Goal: Complete application form

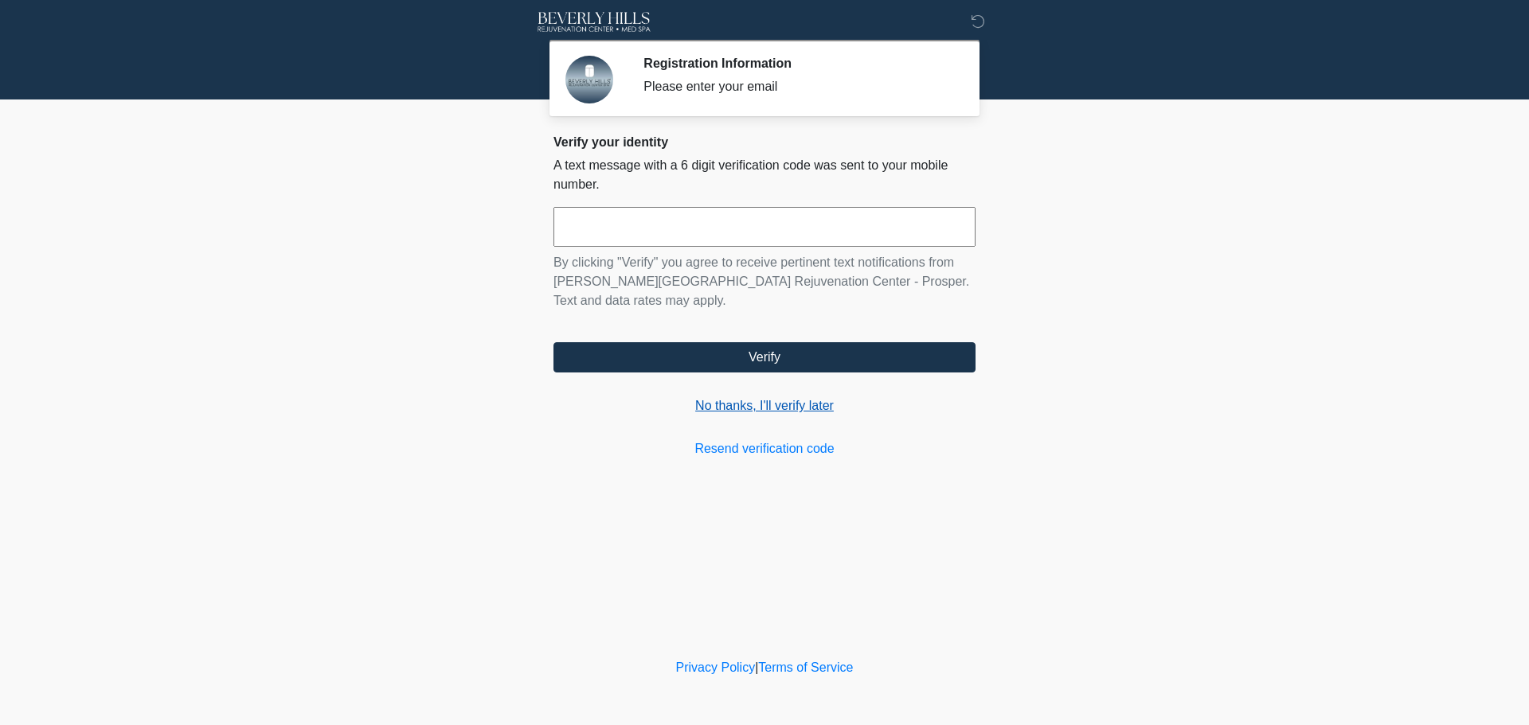
click at [784, 397] on link "No thanks, I'll verify later" at bounding box center [764, 406] width 422 height 19
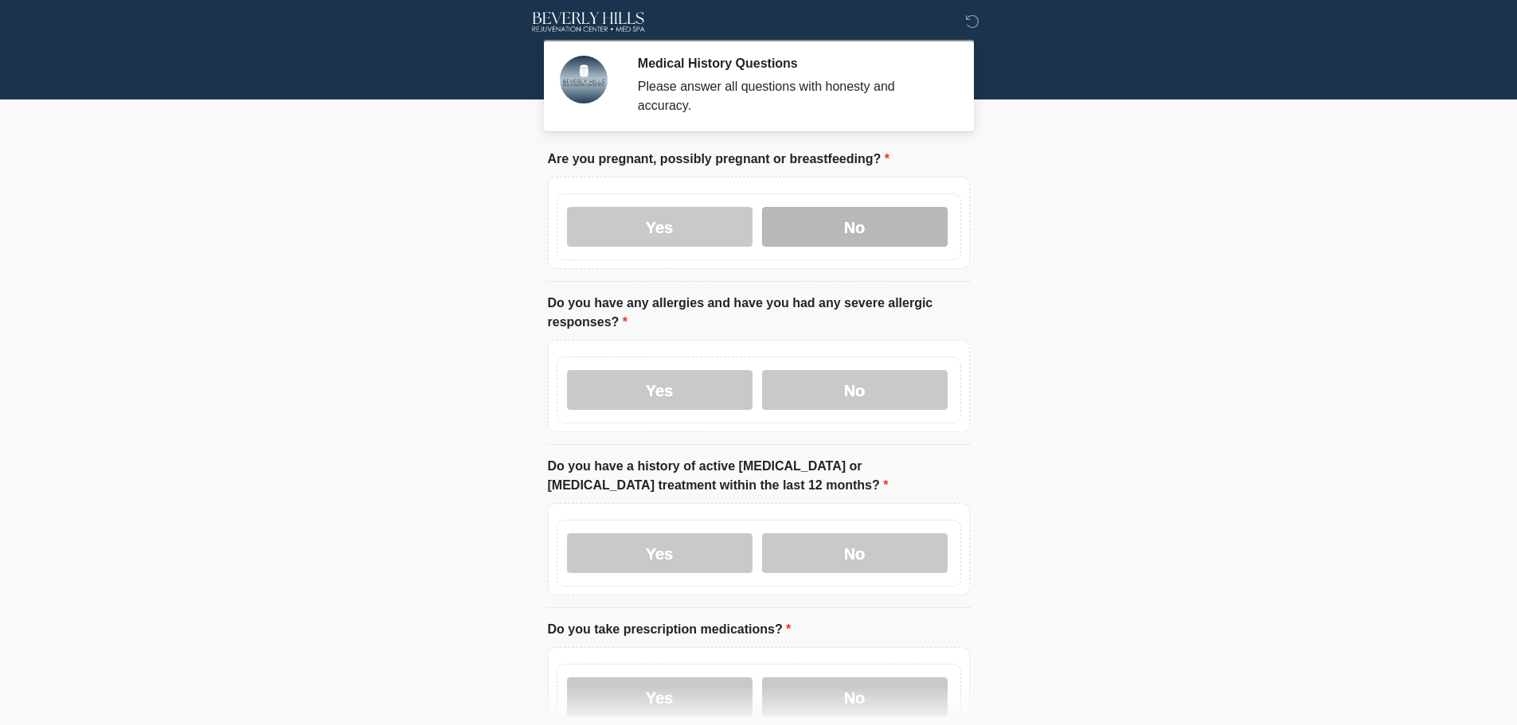
click at [881, 209] on label "No" at bounding box center [855, 227] width 186 height 40
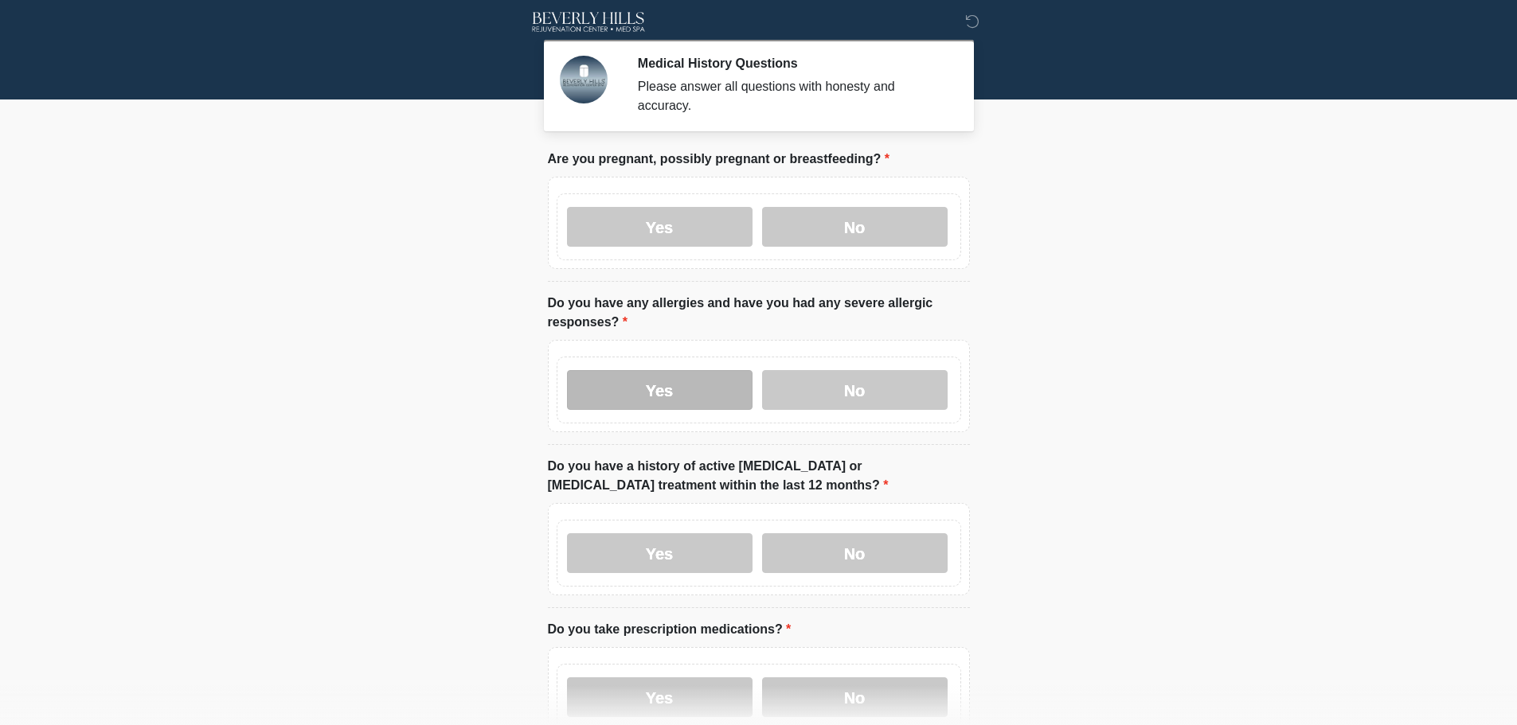
click at [659, 370] on label "Yes" at bounding box center [660, 390] width 186 height 40
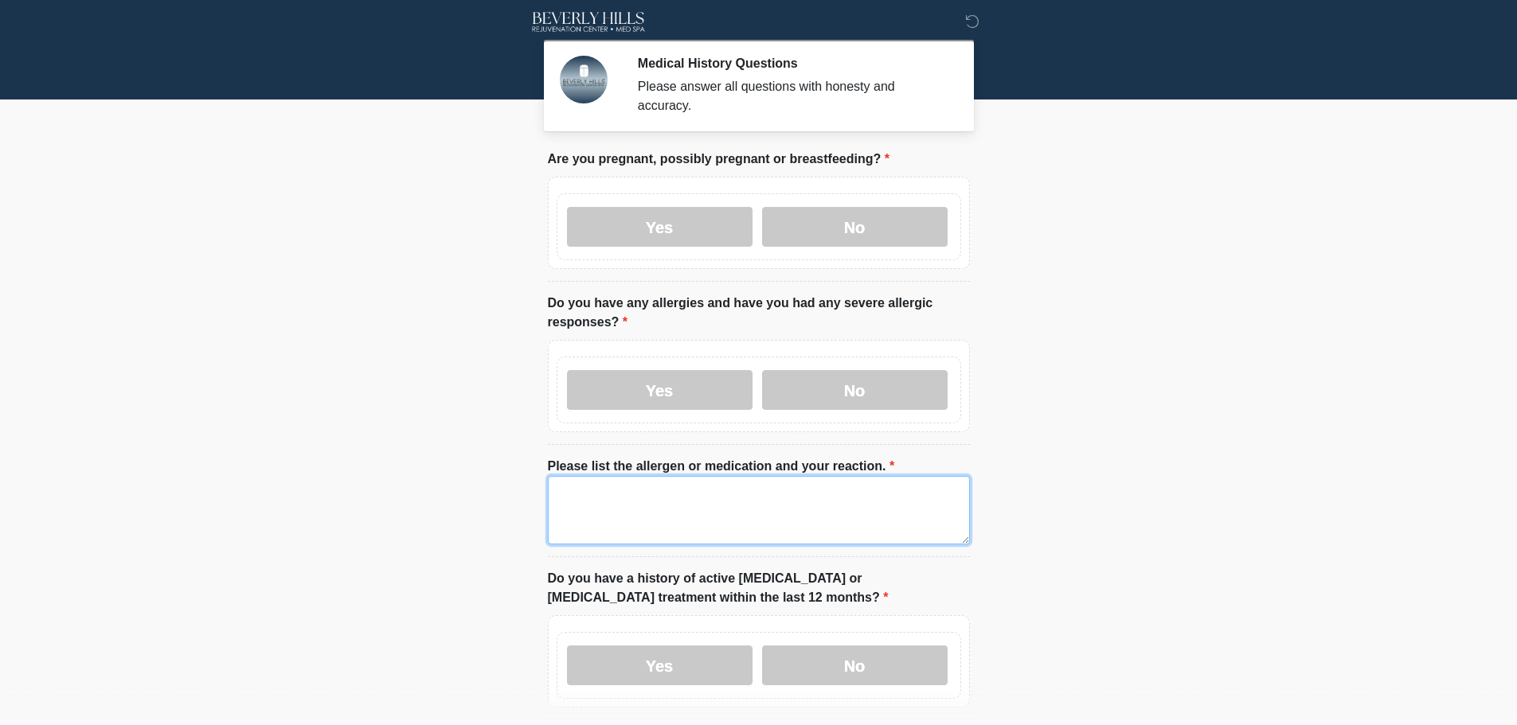
click at [676, 501] on textarea "Please list the allergen or medication and your reaction." at bounding box center [759, 510] width 422 height 68
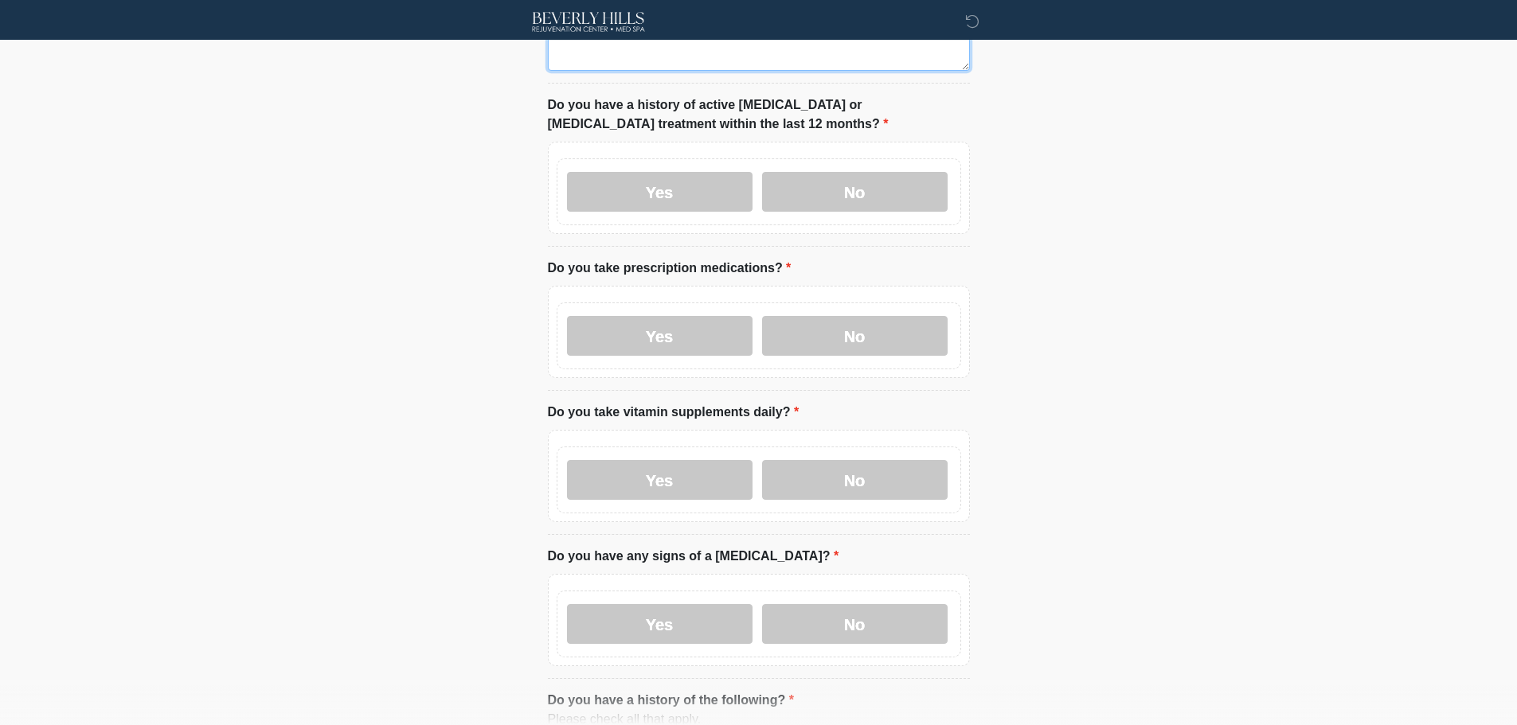
scroll to position [478, 0]
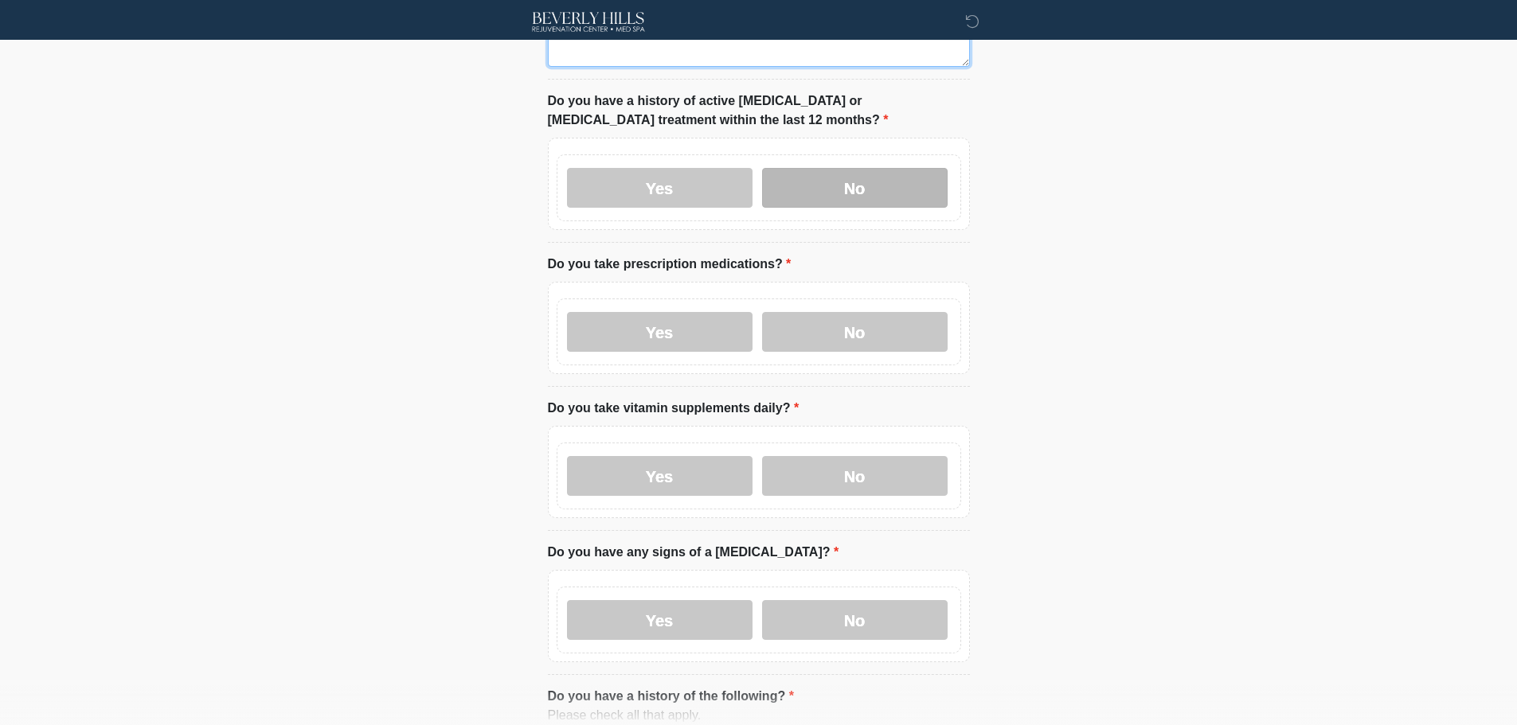
type textarea "****"
click at [860, 178] on label "No" at bounding box center [855, 188] width 186 height 40
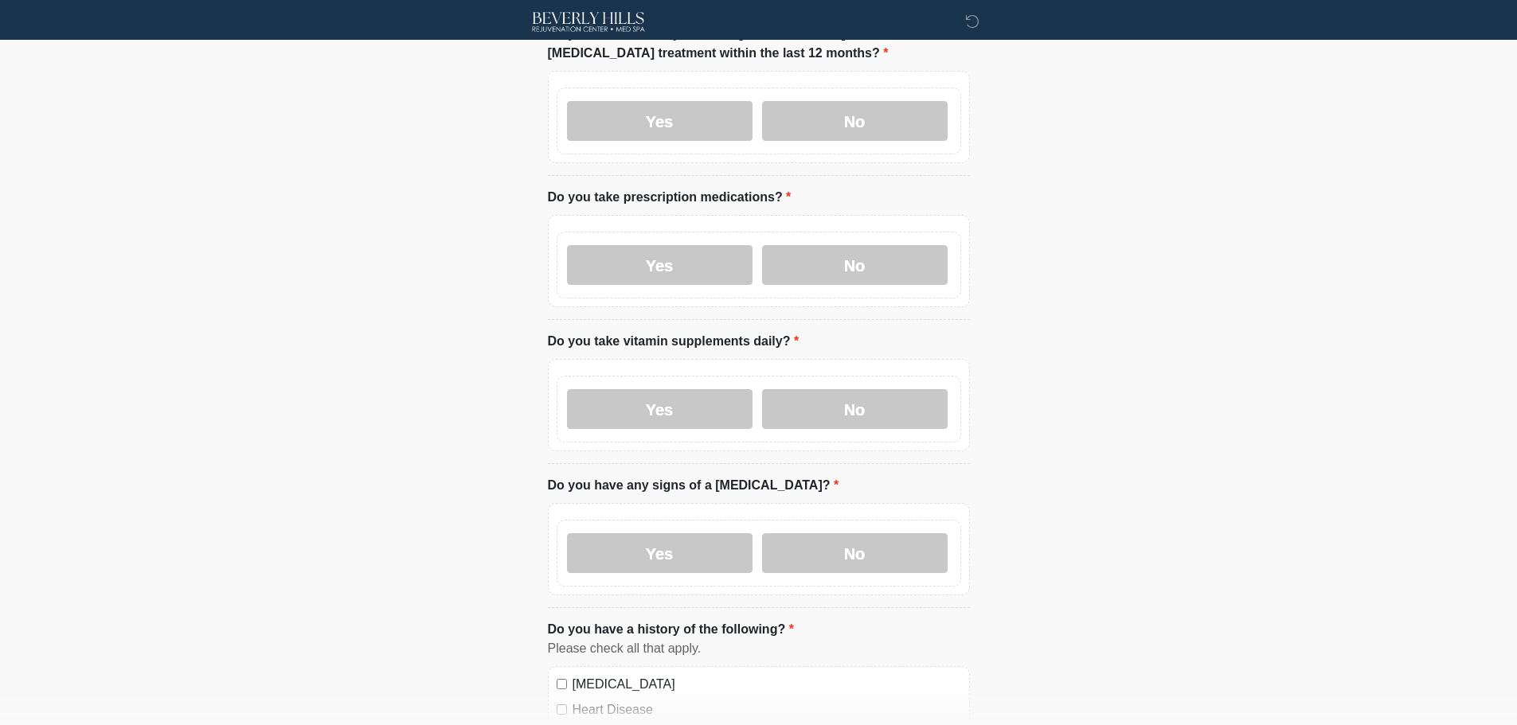
scroll to position [637, 0]
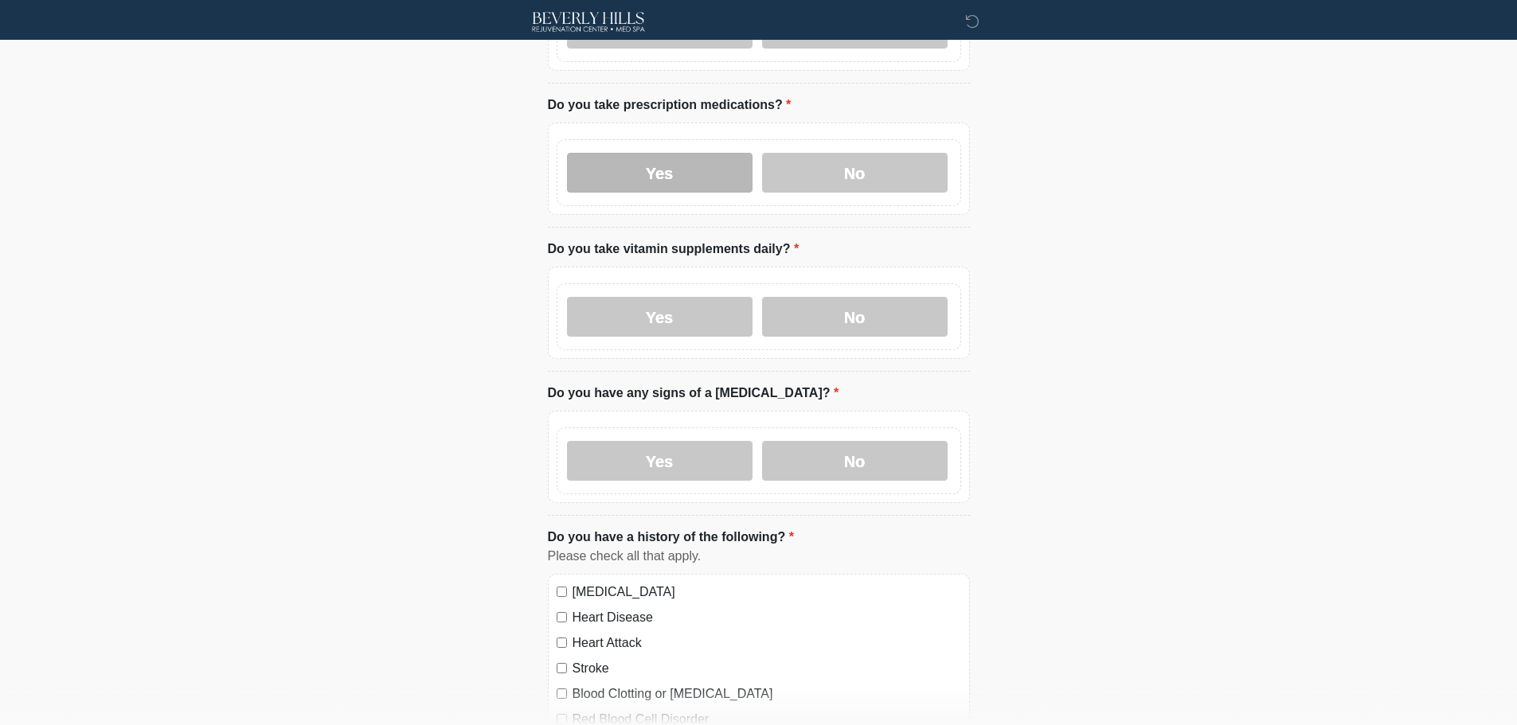
click at [651, 162] on label "Yes" at bounding box center [660, 173] width 186 height 40
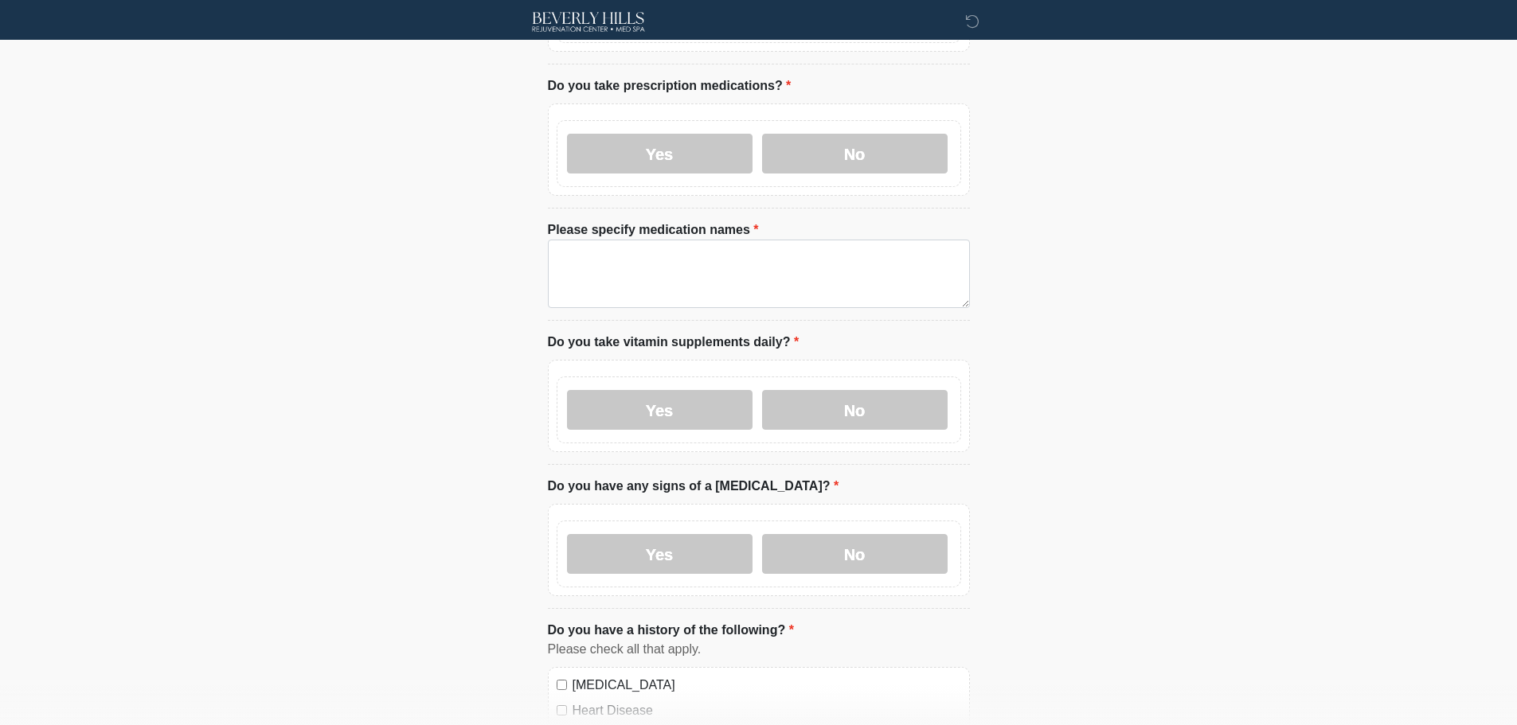
scroll to position [557, 0]
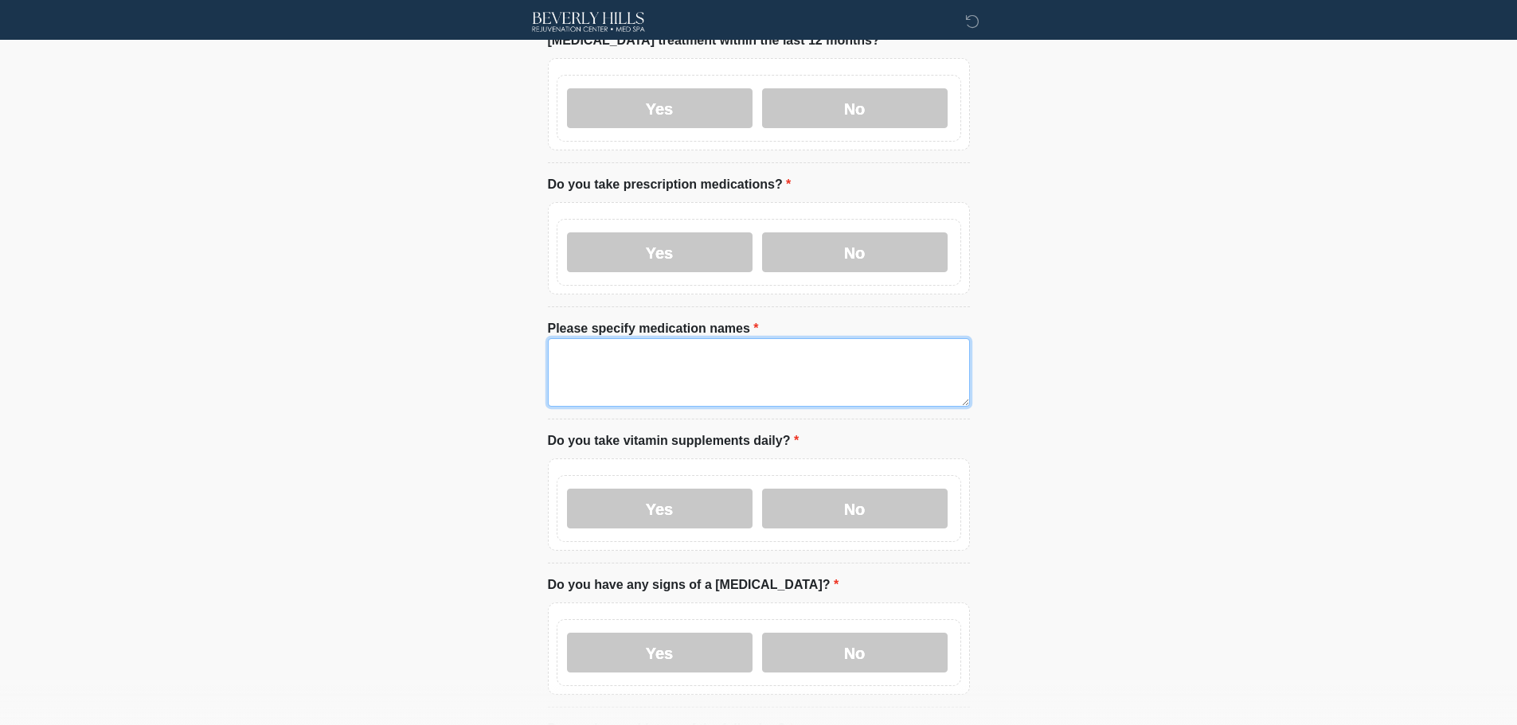
click at [657, 351] on textarea "Please specify medication names" at bounding box center [759, 372] width 422 height 68
type textarea "****"
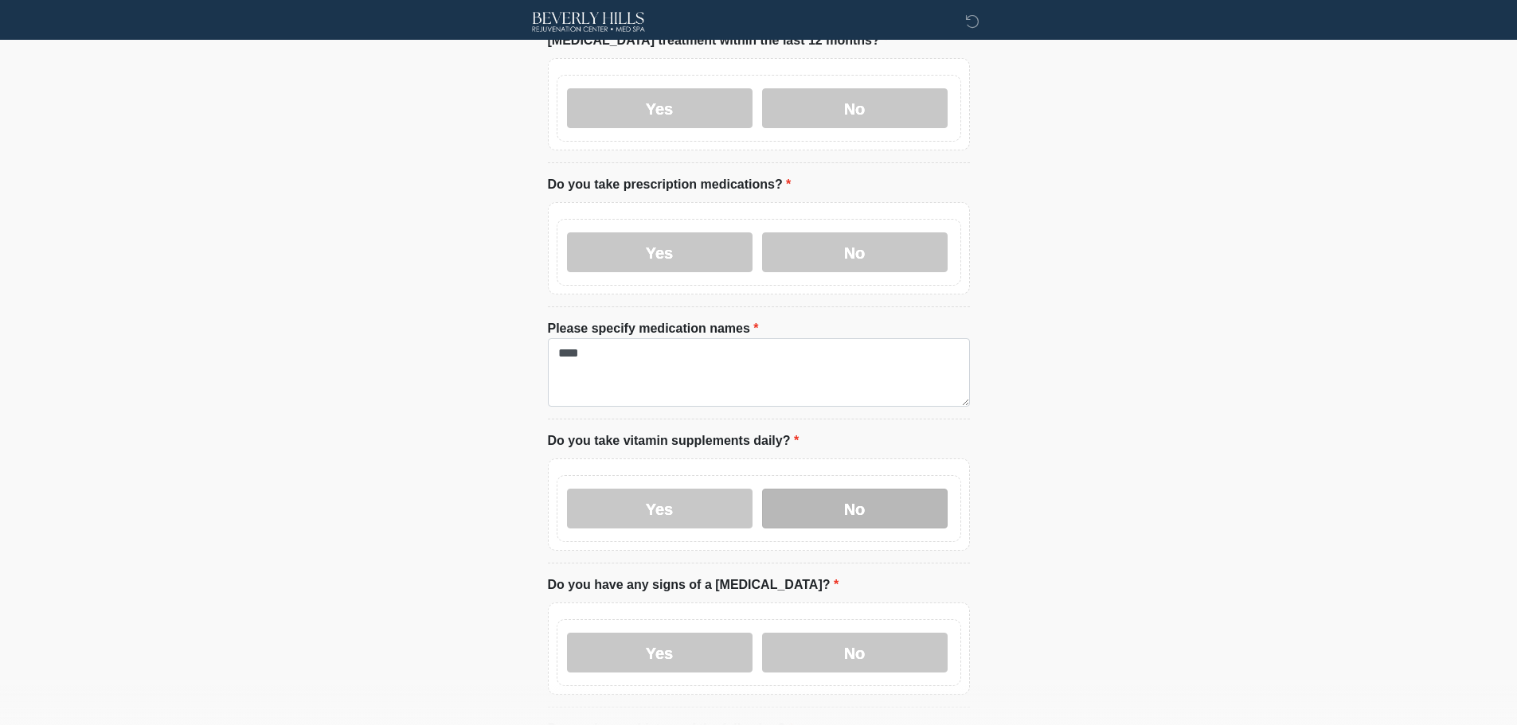
click at [839, 501] on label "No" at bounding box center [855, 509] width 186 height 40
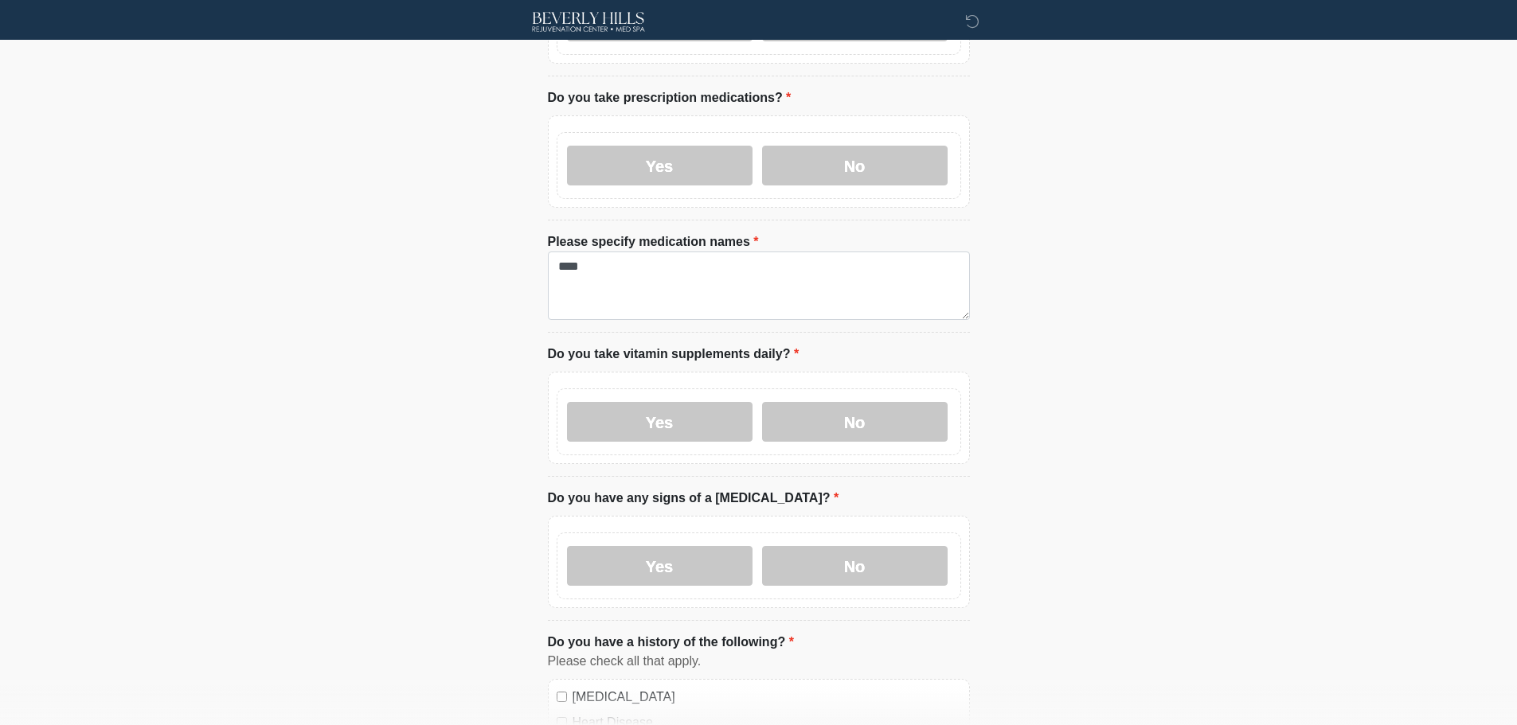
scroll to position [876, 0]
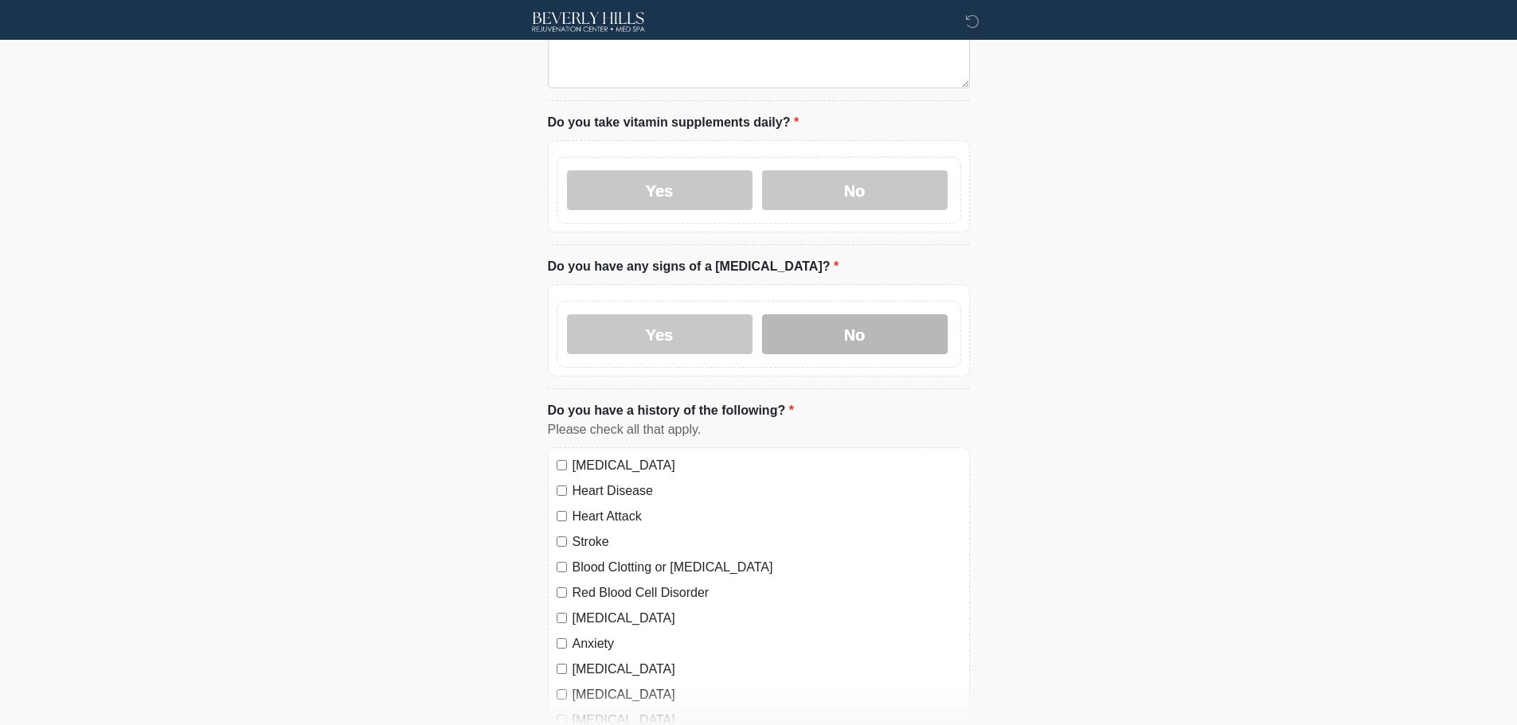
click at [852, 329] on label "No" at bounding box center [855, 335] width 186 height 40
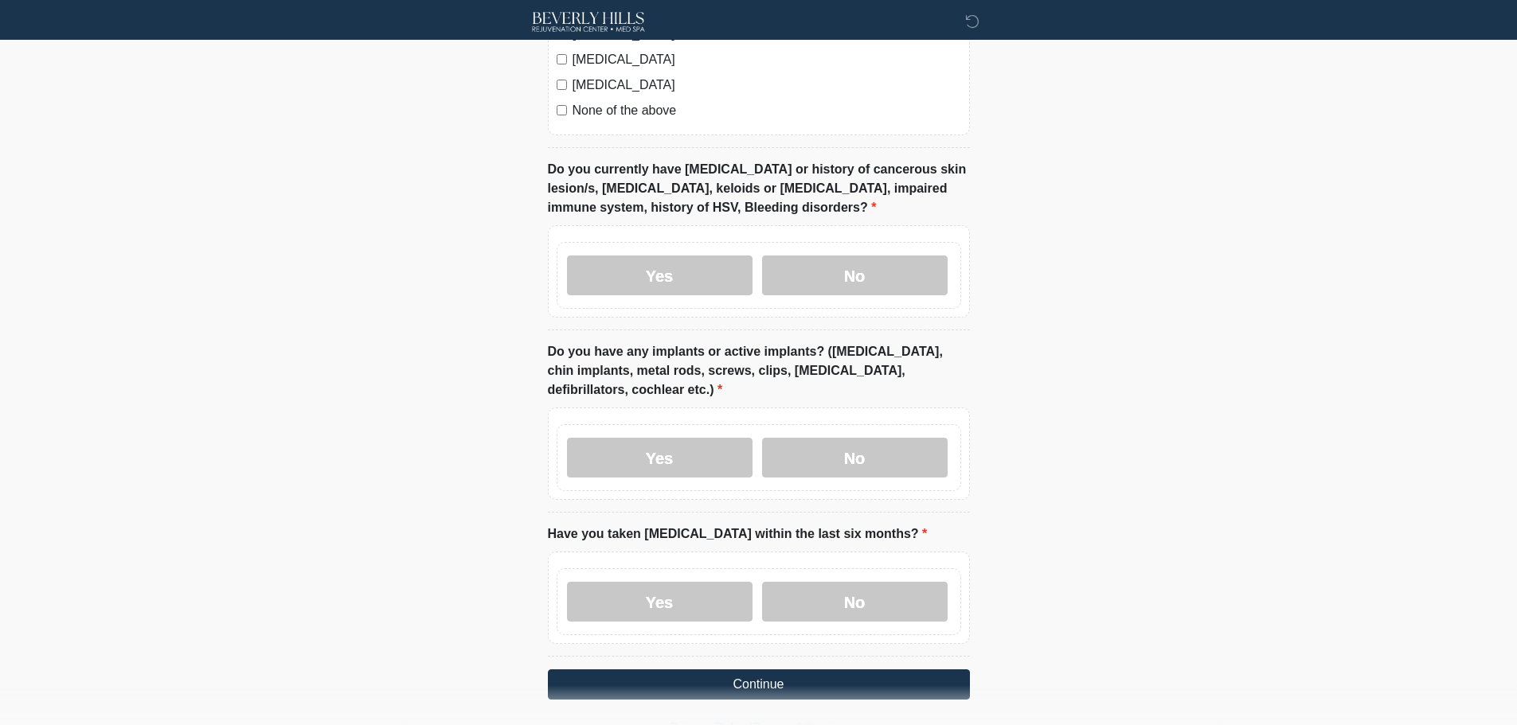
scroll to position [1513, 0]
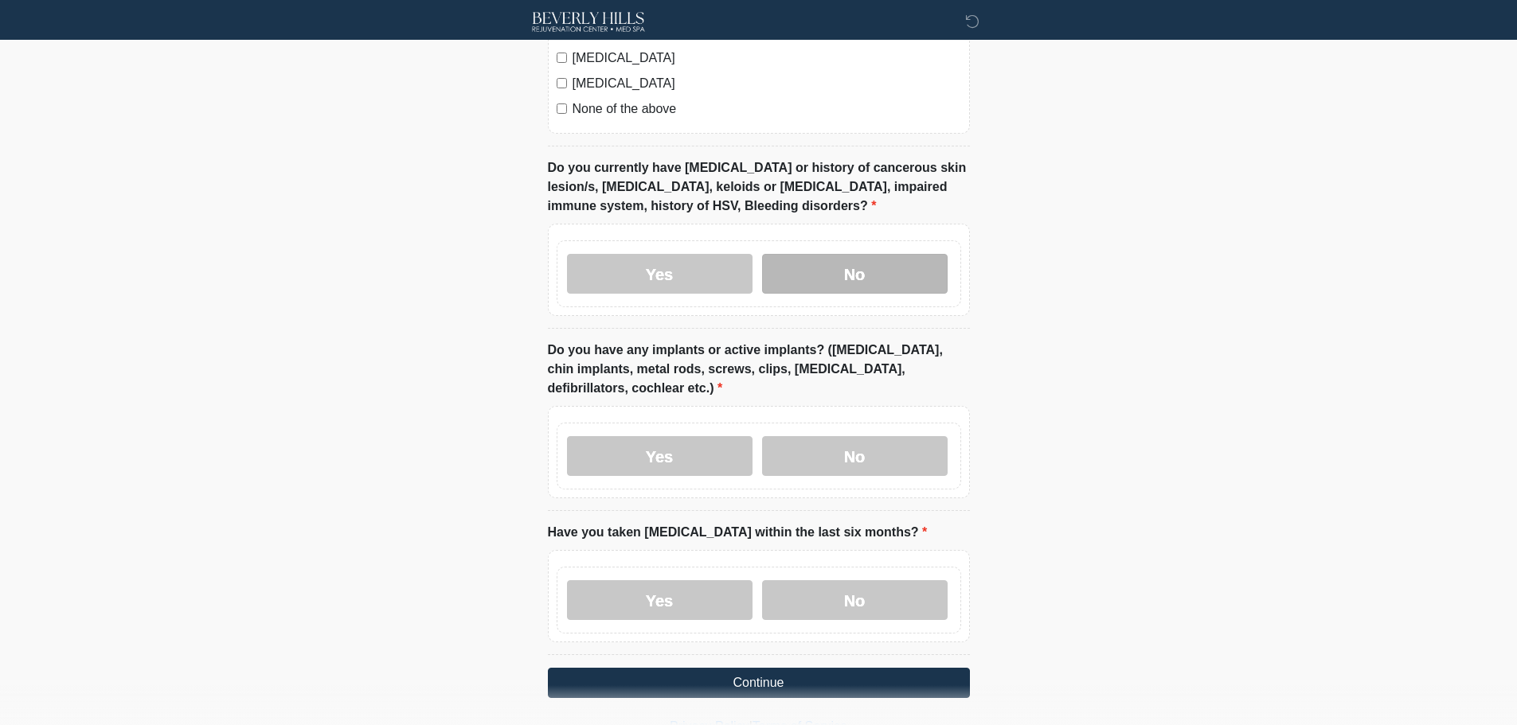
click at [871, 267] on label "No" at bounding box center [855, 274] width 186 height 40
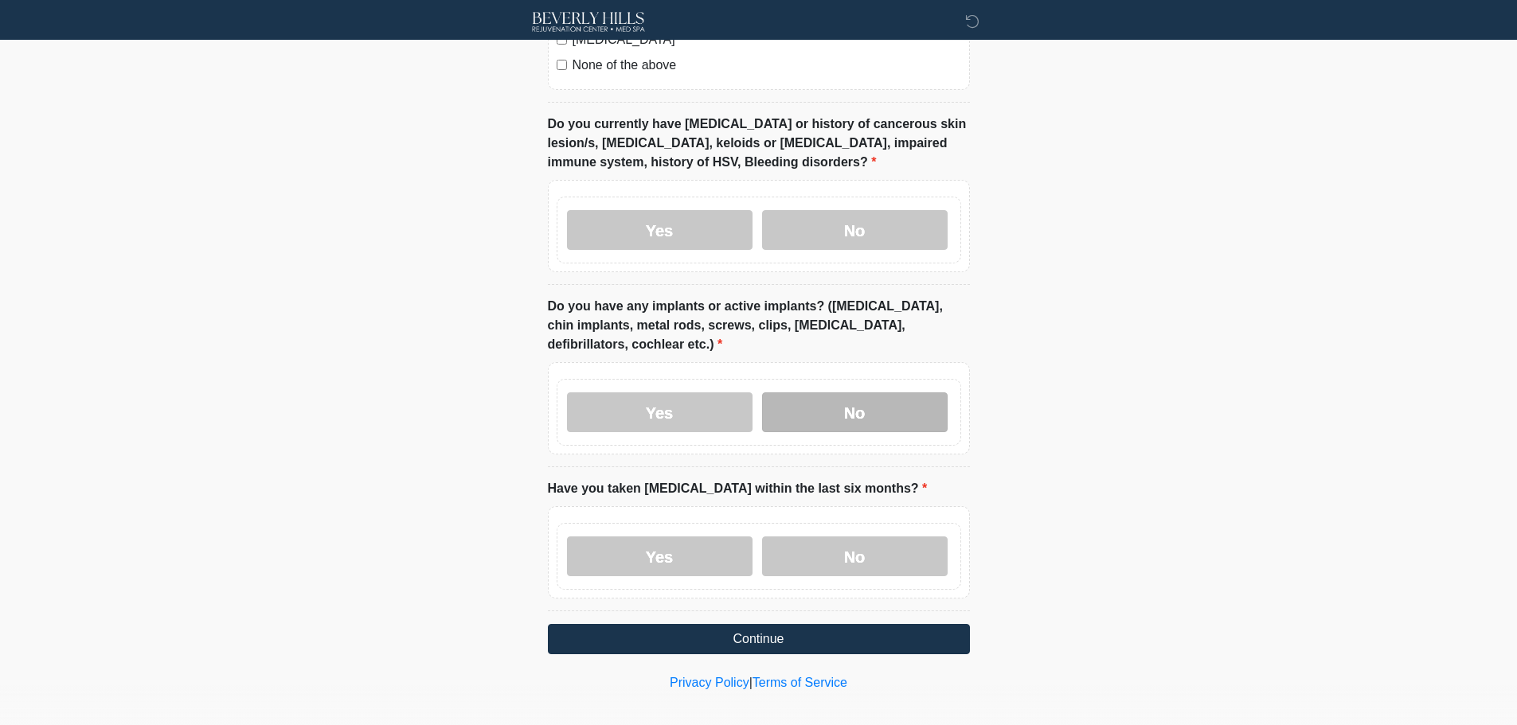
click at [850, 403] on label "No" at bounding box center [855, 413] width 186 height 40
click at [857, 545] on label "No" at bounding box center [855, 557] width 186 height 40
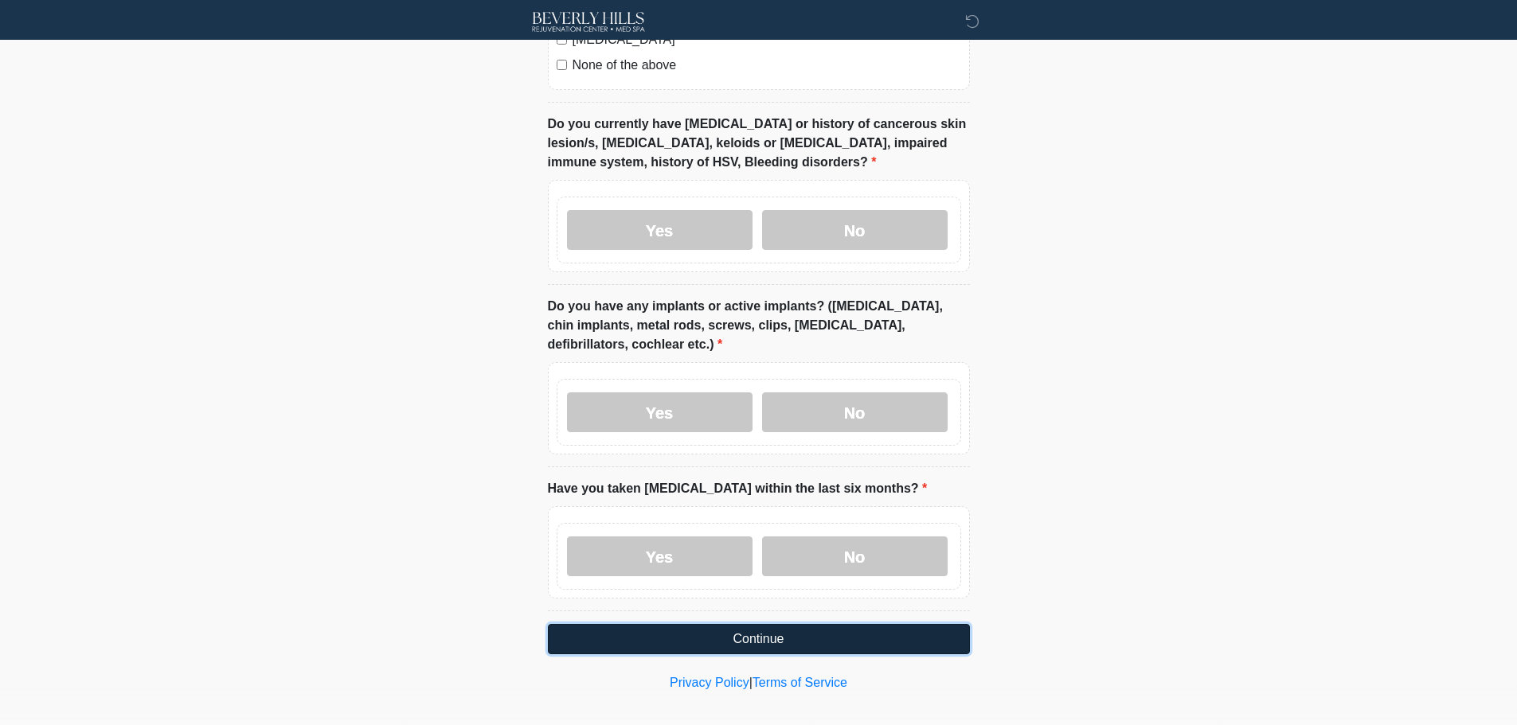
click at [743, 624] on button "Continue" at bounding box center [759, 639] width 422 height 30
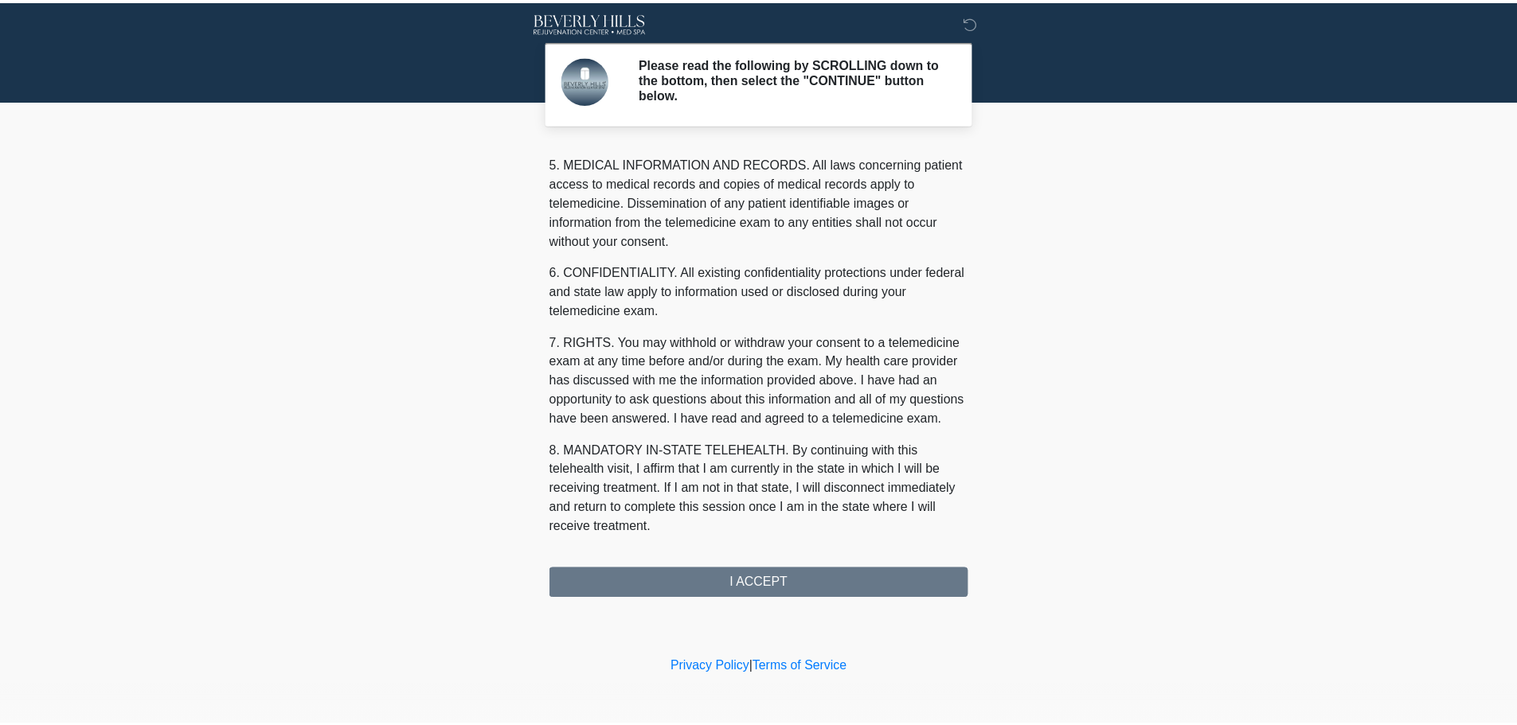
scroll to position [536, 0]
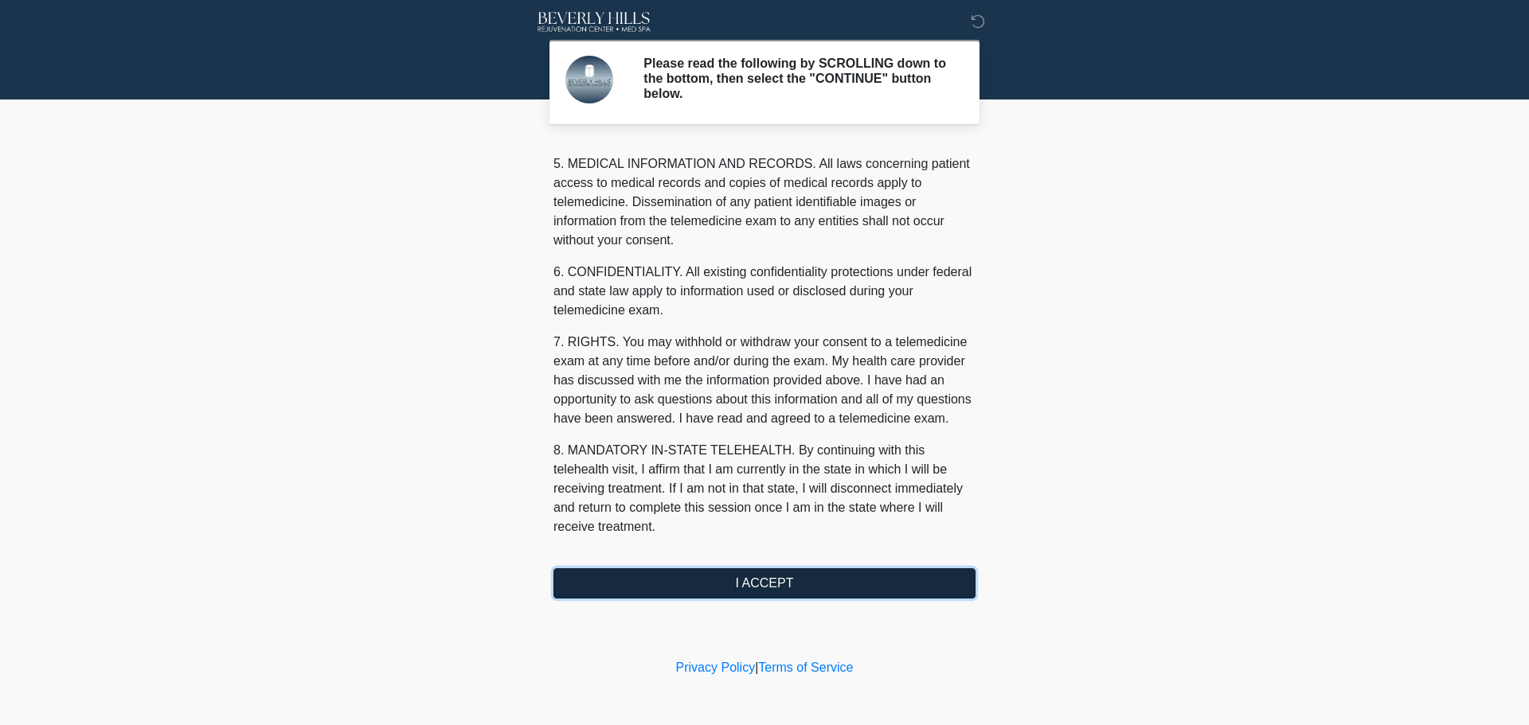
click at [767, 581] on button "I ACCEPT" at bounding box center [764, 584] width 422 height 30
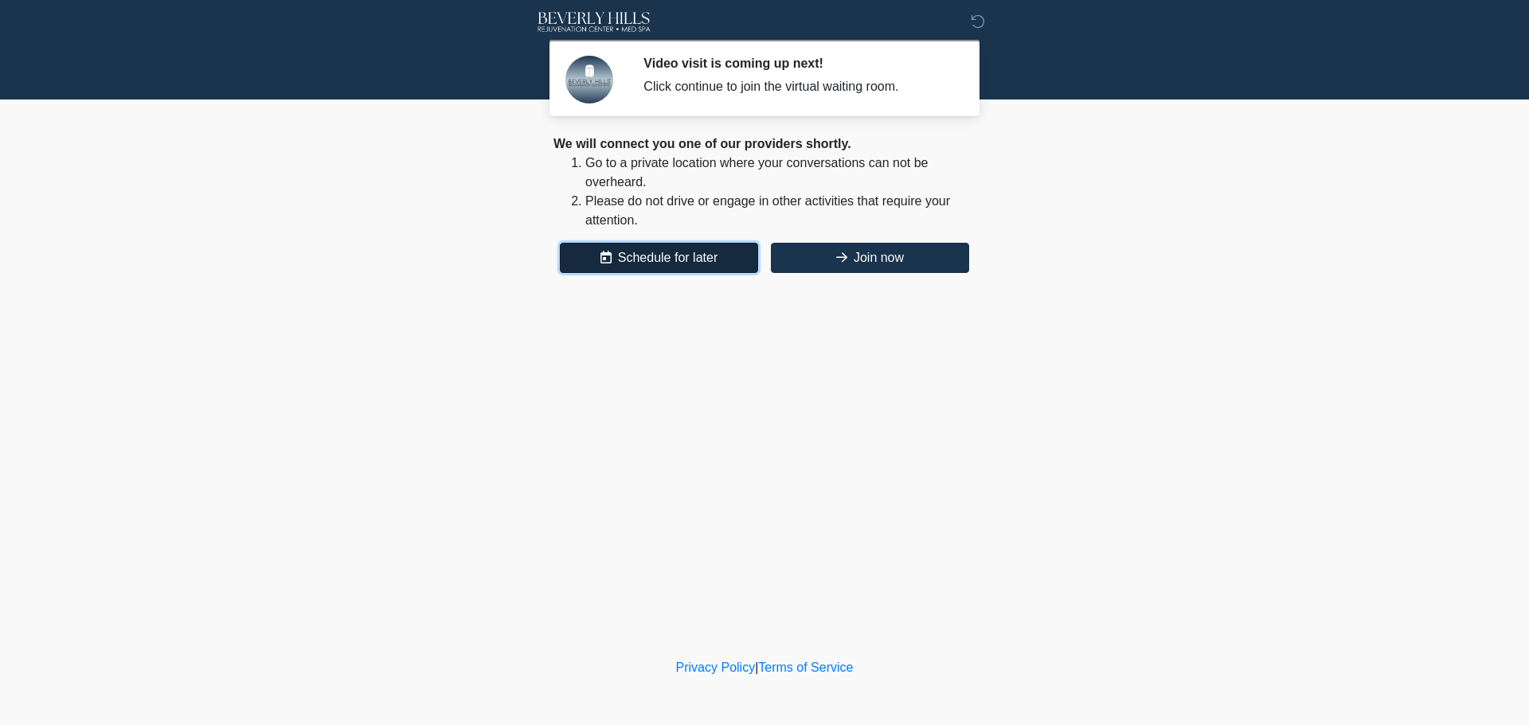
click at [672, 250] on button "Schedule for later" at bounding box center [659, 258] width 198 height 30
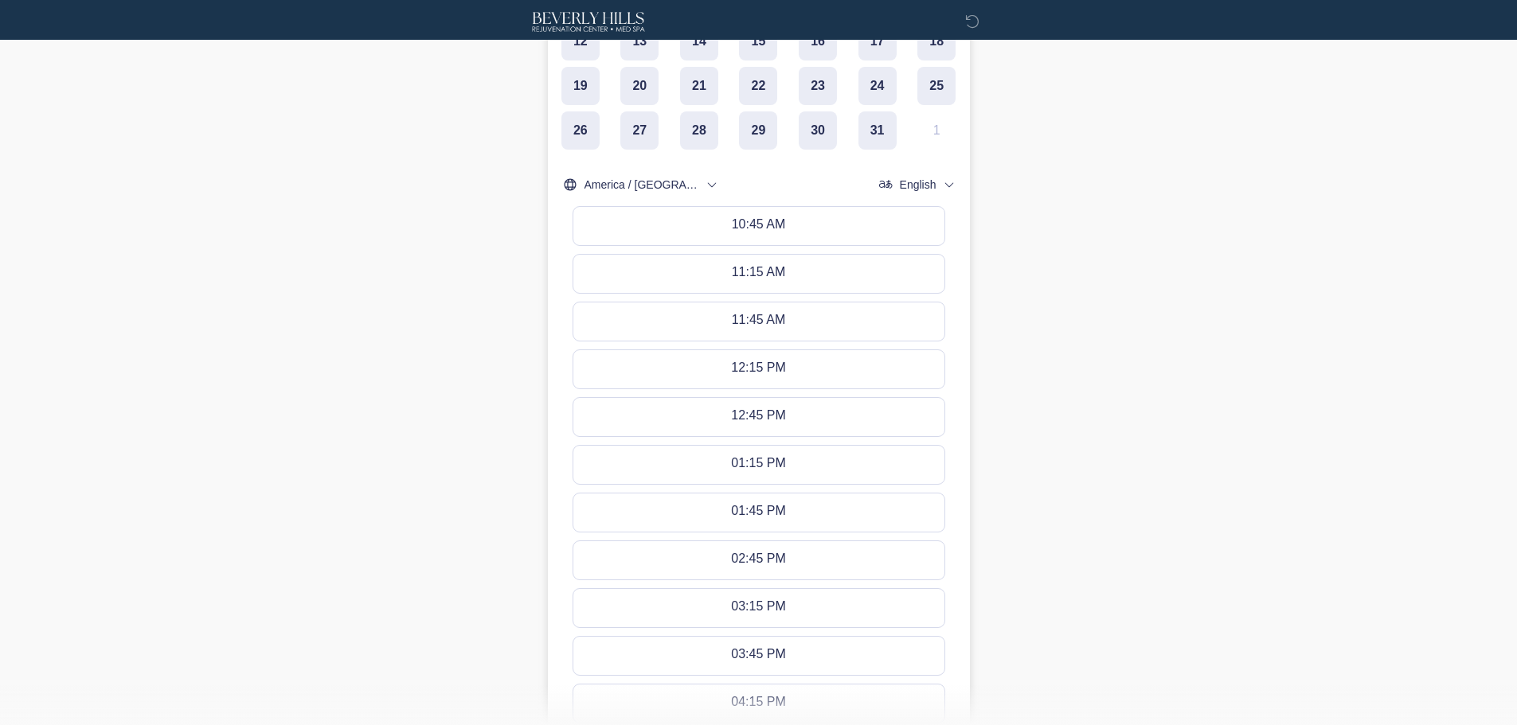
scroll to position [622, 0]
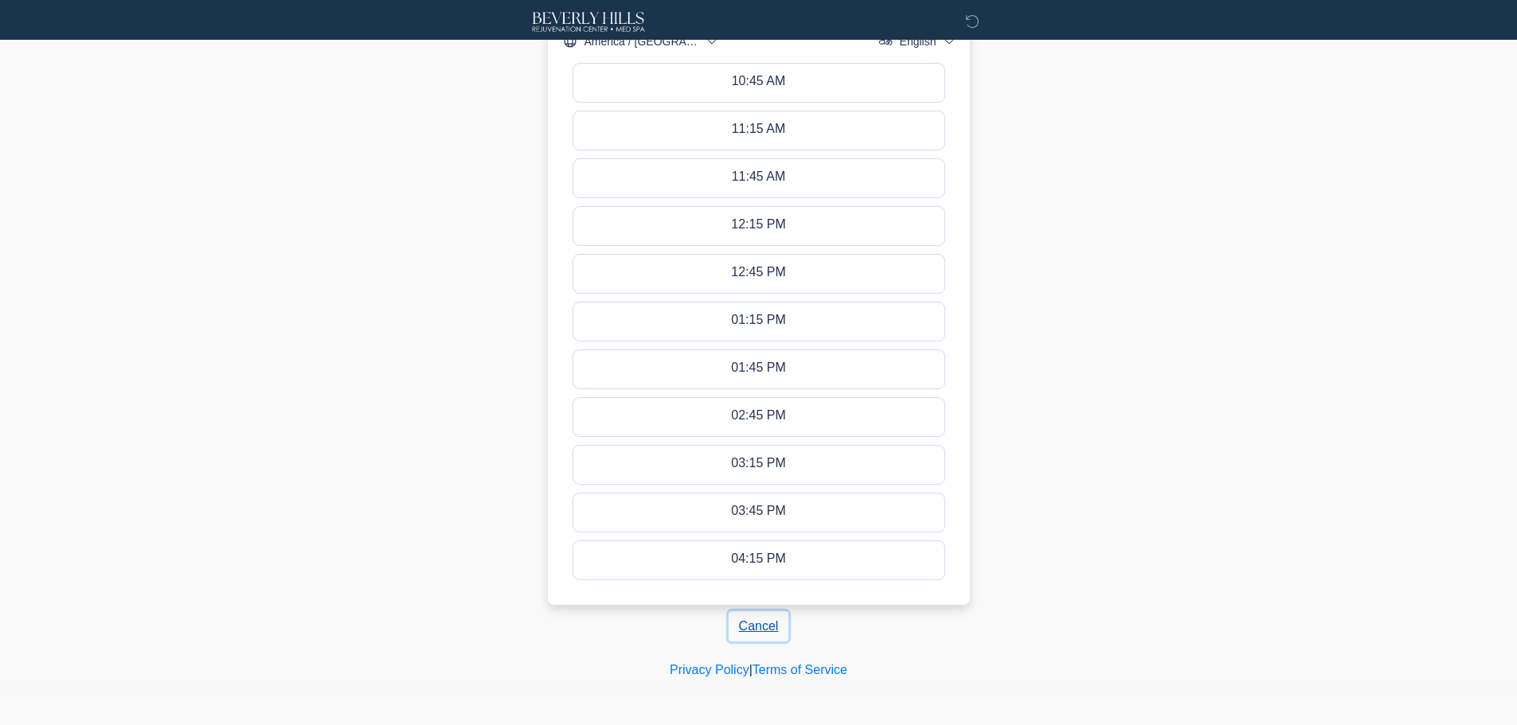
click at [769, 632] on button "Cancel" at bounding box center [759, 627] width 61 height 30
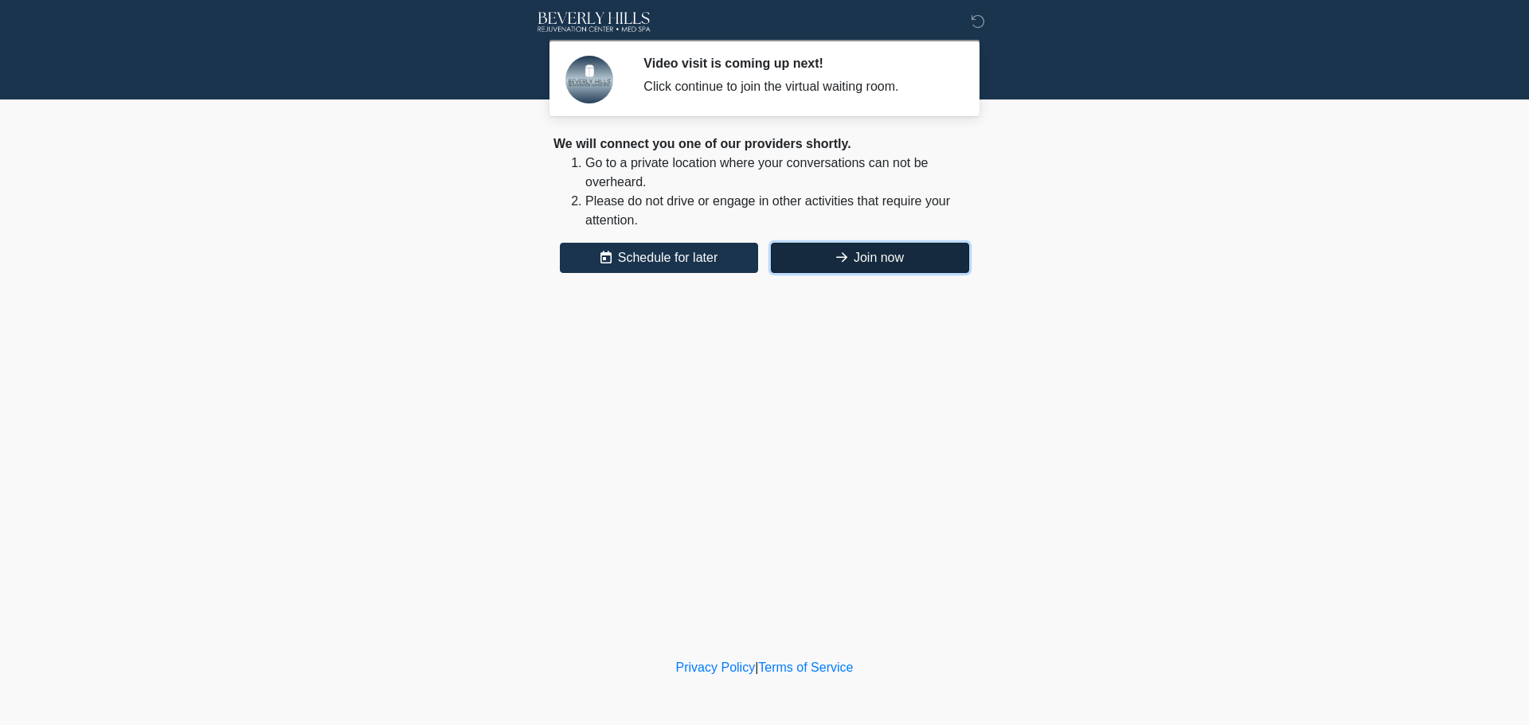
click at [881, 260] on button "Join now" at bounding box center [870, 258] width 198 height 30
